Goal: Task Accomplishment & Management: Manage account settings

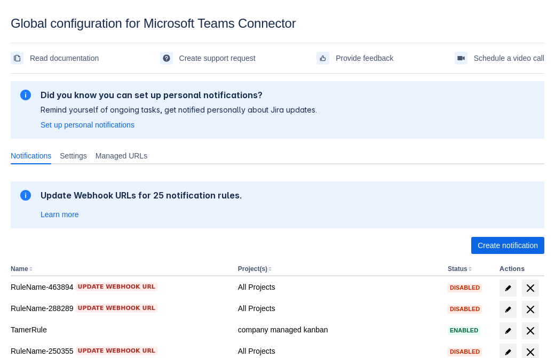
click at [508, 246] on span "Create notification" at bounding box center [508, 245] width 60 height 17
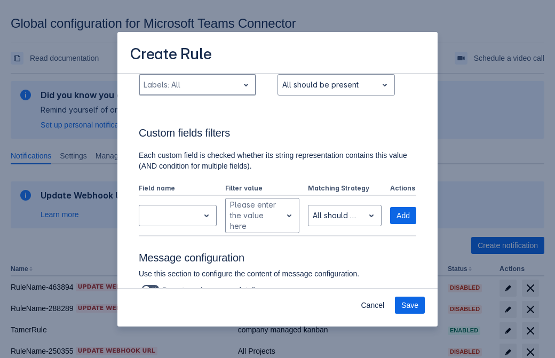
click at [197, 91] on div "Scrollable content" at bounding box center [189, 85] width 91 height 13
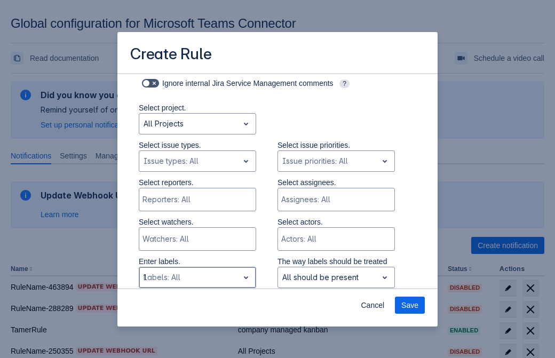
type input "164758_label"
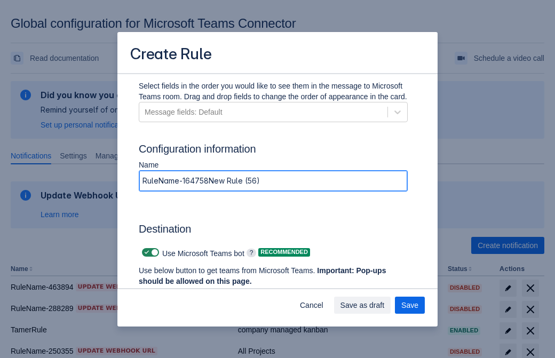
type input "RuleName-164758New Rule (56)"
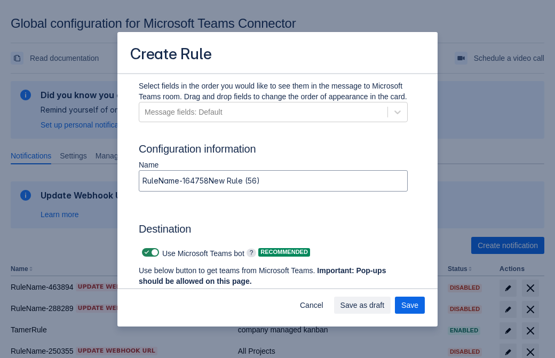
click at [145, 253] on span "Scrollable content" at bounding box center [147, 252] width 9 height 9
click at [145, 253] on input "Scrollable content" at bounding box center [145, 252] width 7 height 7
checkbox input "false"
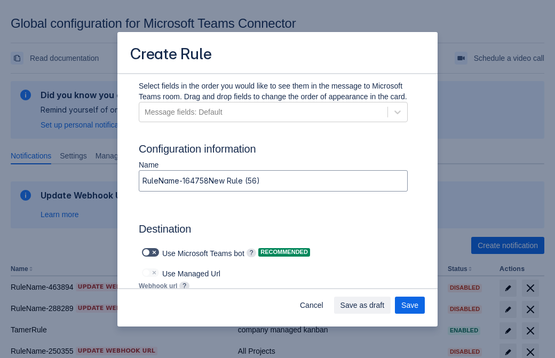
type input "https://prod-172.westeurope.logic.azure.com:443/workflows/ae977bb6ae334c9d95dfe…"
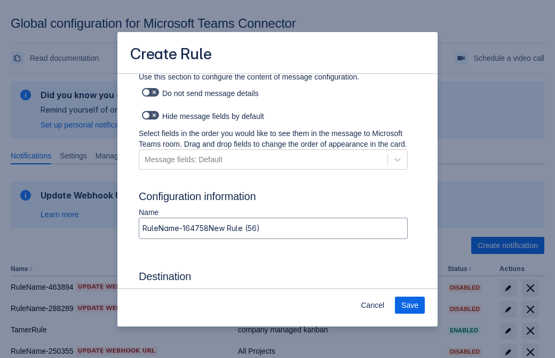
click at [410, 305] on span "Save" at bounding box center [410, 305] width 17 height 17
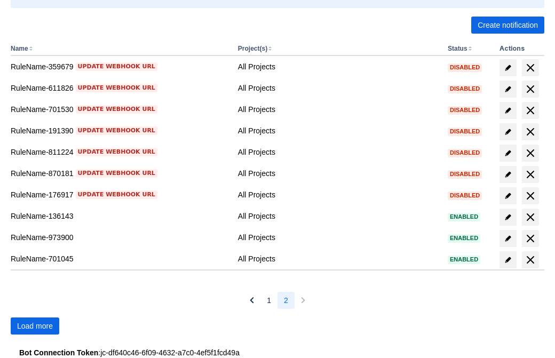
click at [35, 326] on span "Load more" at bounding box center [35, 326] width 36 height 17
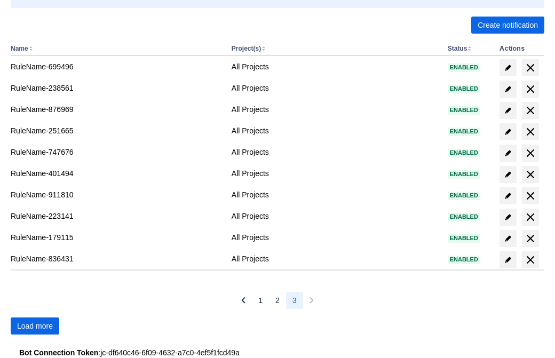
click at [35, 326] on span "Load more" at bounding box center [35, 326] width 36 height 17
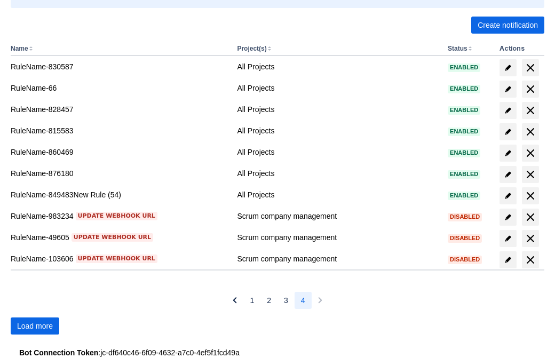
click at [35, 326] on span "Load more" at bounding box center [35, 326] width 36 height 17
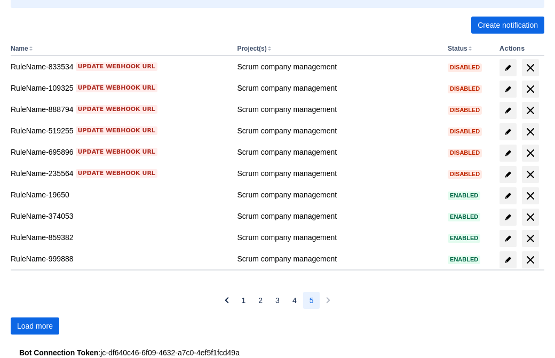
click at [35, 326] on span "Load more" at bounding box center [35, 326] width 36 height 17
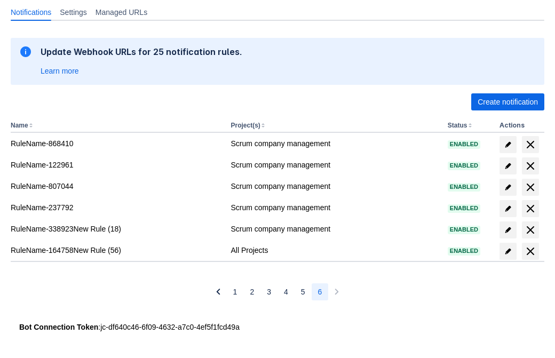
scroll to position [144, 0]
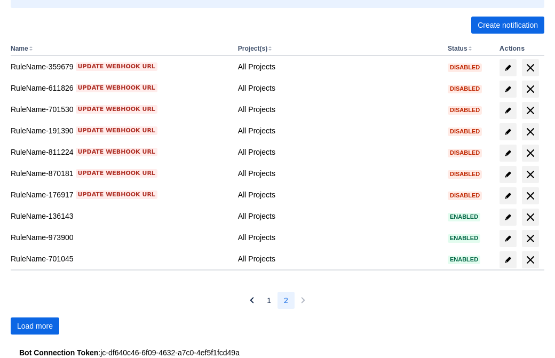
click at [35, 326] on span "Load more" at bounding box center [35, 326] width 36 height 17
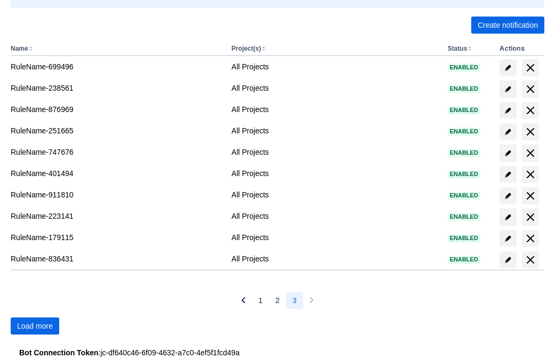
click at [35, 326] on span "Load more" at bounding box center [35, 326] width 36 height 17
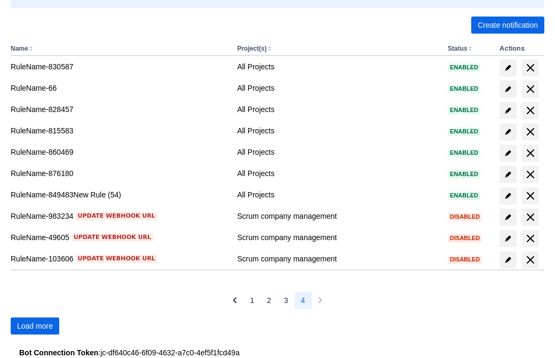
click at [35, 326] on span "Load more" at bounding box center [35, 326] width 36 height 17
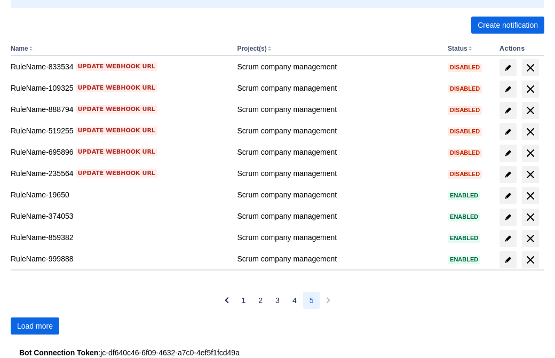
click at [35, 326] on span "Load more" at bounding box center [35, 326] width 36 height 17
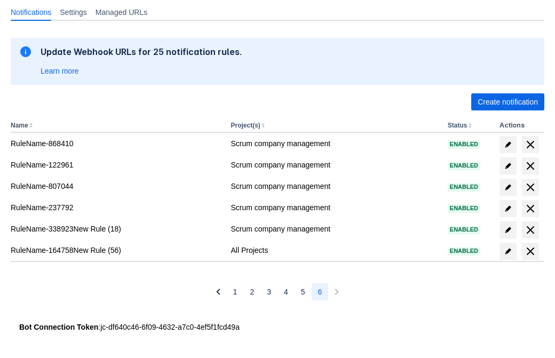
click at [530, 252] on span "delete" at bounding box center [530, 251] width 13 height 13
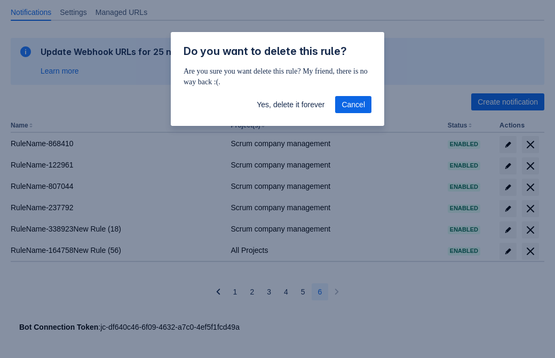
click at [291, 105] on span "Yes, delete it forever" at bounding box center [291, 104] width 68 height 17
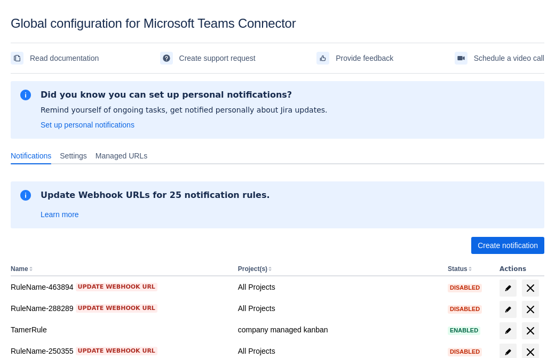
click at [508, 246] on span "Create notification" at bounding box center [508, 245] width 60 height 17
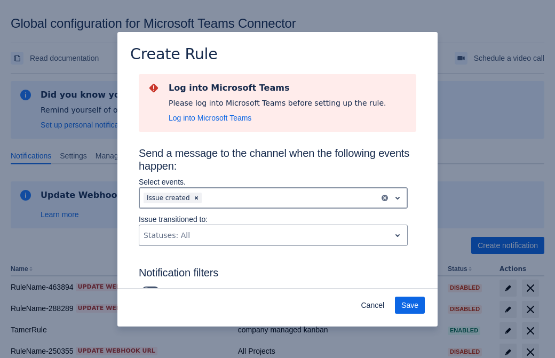
click at [273, 198] on div "Scrollable content" at bounding box center [289, 198] width 171 height 13
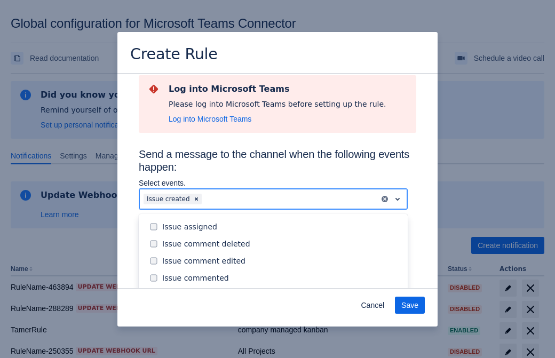
click at [282, 290] on div "Issue created" at bounding box center [281, 295] width 239 height 11
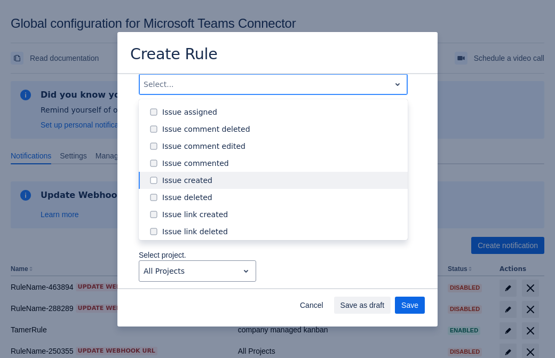
click at [282, 278] on div "Issue updated" at bounding box center [281, 283] width 239 height 11
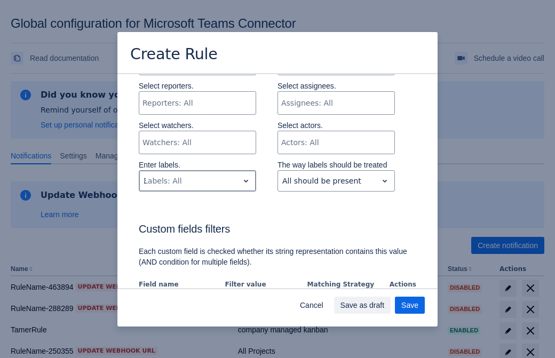
type input "392530_label"
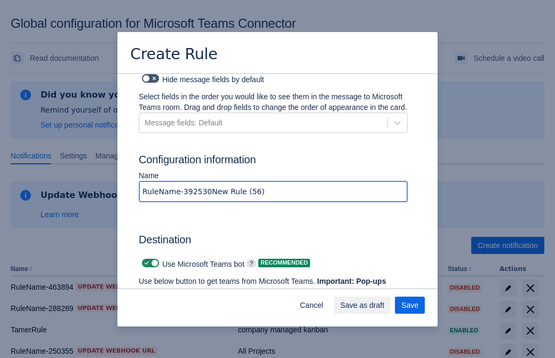
type input "RuleName-392530New Rule (56)"
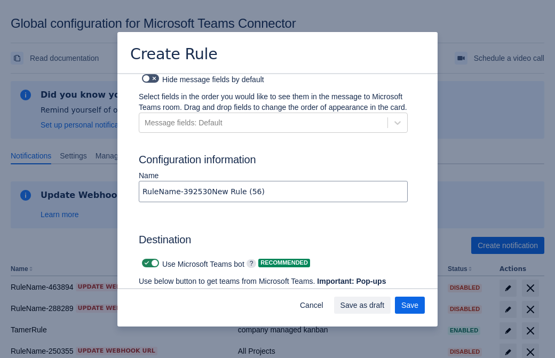
click at [145, 259] on span "Scrollable content" at bounding box center [147, 263] width 9 height 9
click at [145, 260] on input "Scrollable content" at bounding box center [145, 263] width 7 height 7
checkbox input "false"
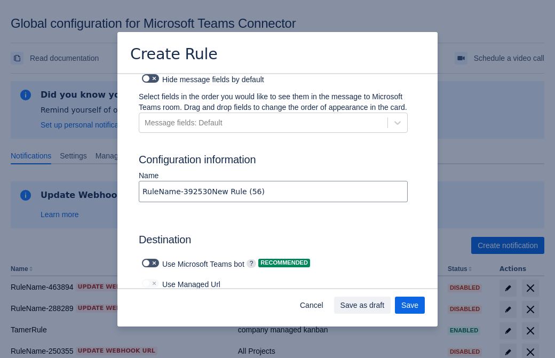
type input "https://prod-112.westeurope.logic.azure.com:443/workflows/bae959254738451b85002…"
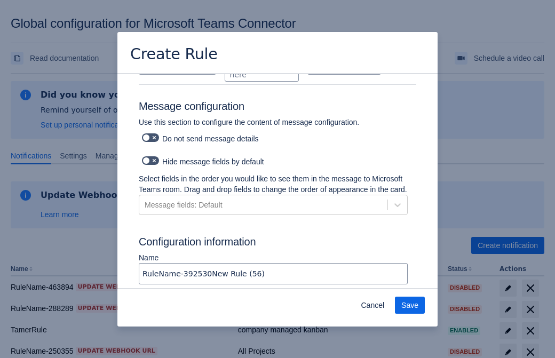
click at [410, 305] on span "Save" at bounding box center [410, 305] width 17 height 17
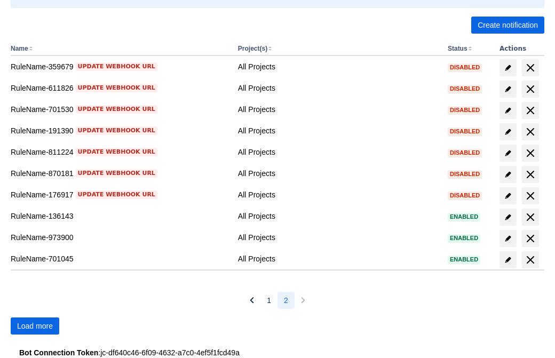
click at [35, 326] on span "Load more" at bounding box center [35, 326] width 36 height 17
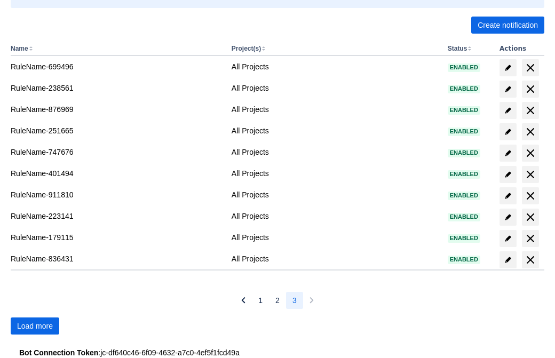
click at [35, 326] on span "Load more" at bounding box center [35, 326] width 36 height 17
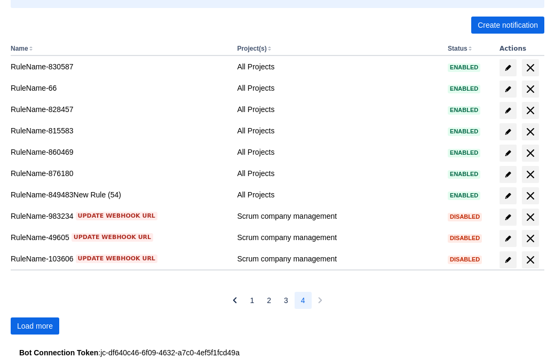
click at [35, 326] on span "Load more" at bounding box center [35, 326] width 36 height 17
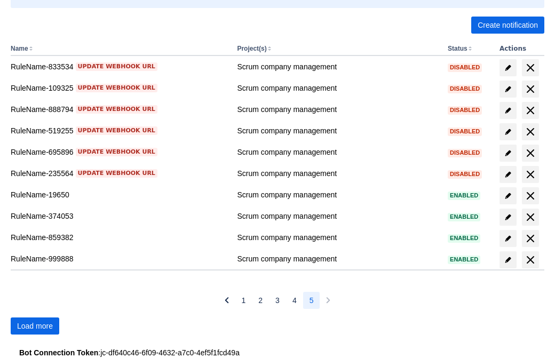
click at [35, 326] on span "Load more" at bounding box center [35, 326] width 36 height 17
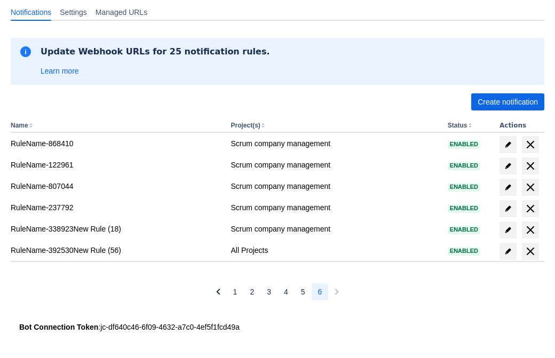
scroll to position [144, 0]
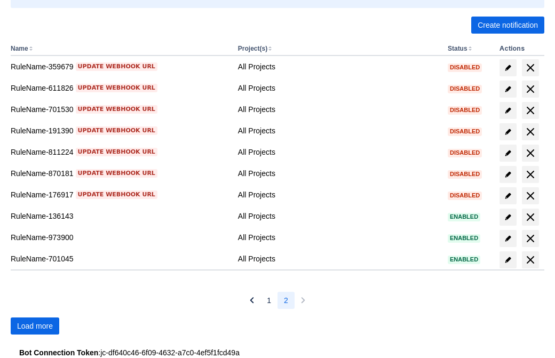
click at [35, 326] on span "Load more" at bounding box center [35, 326] width 36 height 17
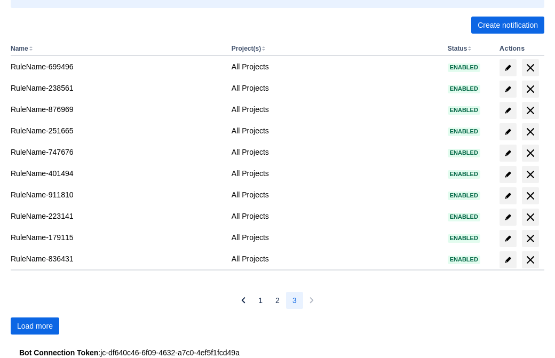
click at [35, 326] on span "Load more" at bounding box center [35, 326] width 36 height 17
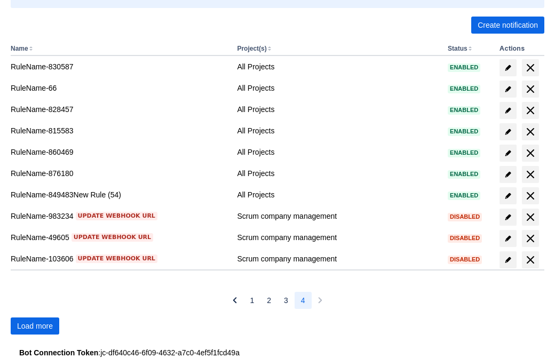
click at [35, 326] on span "Load more" at bounding box center [35, 326] width 36 height 17
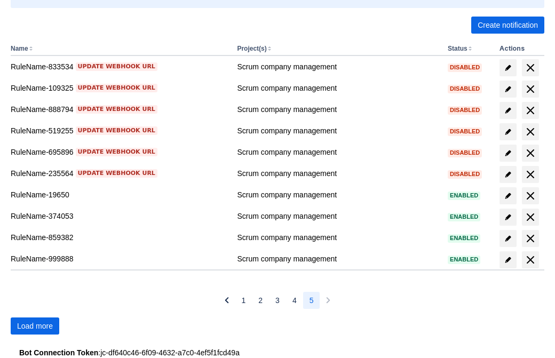
click at [35, 326] on span "Load more" at bounding box center [35, 326] width 36 height 17
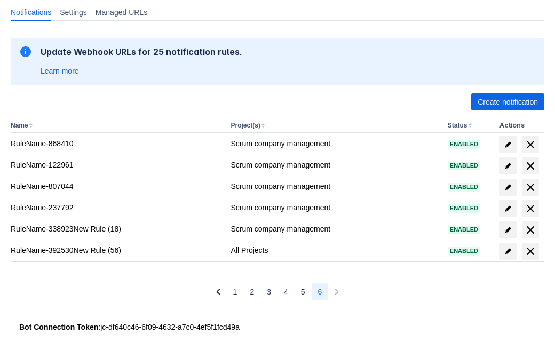
scroll to position [144, 0]
click at [530, 252] on span "delete" at bounding box center [530, 251] width 13 height 13
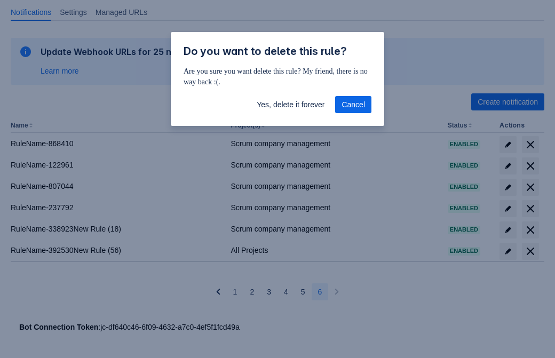
click at [291, 105] on span "Yes, delete it forever" at bounding box center [291, 104] width 68 height 17
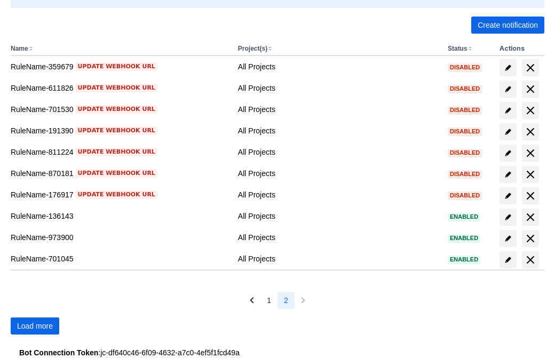
click at [35, 326] on span "Load more" at bounding box center [35, 326] width 36 height 17
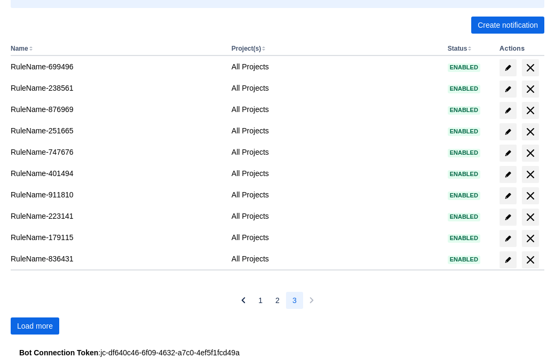
click at [35, 326] on span "Load more" at bounding box center [35, 326] width 36 height 17
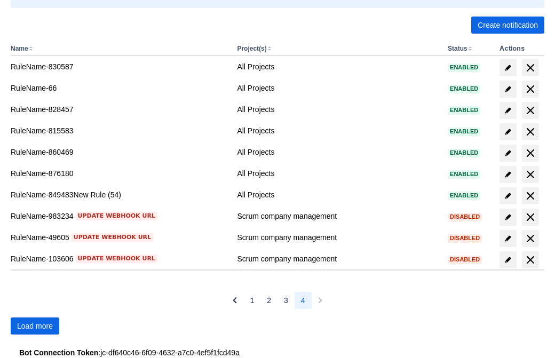
click at [35, 326] on span "Load more" at bounding box center [35, 326] width 36 height 17
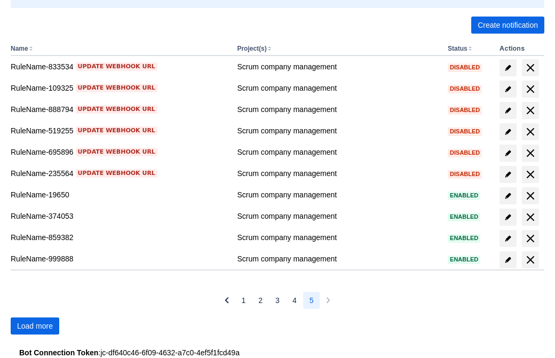
click at [35, 326] on span "Load more" at bounding box center [35, 326] width 36 height 17
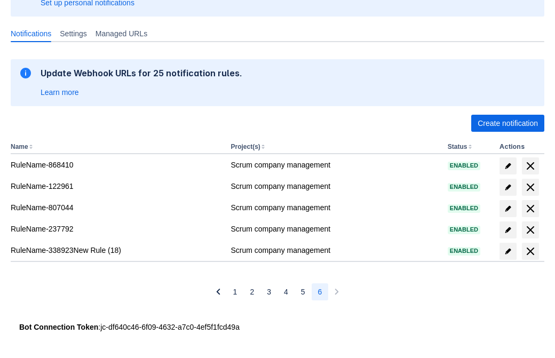
scroll to position [122, 0]
